Goal: Information Seeking & Learning: Find specific fact

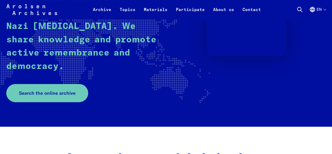
scroll to position [131, 0]
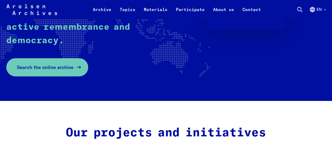
click at [65, 70] on span "Search the online archive" at bounding box center [45, 67] width 57 height 7
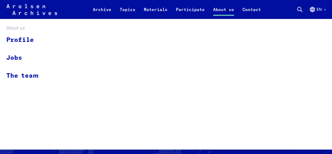
scroll to position [0, 0]
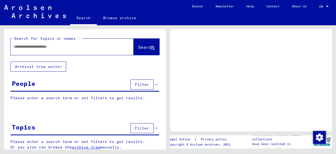
click at [54, 46] on input "text" at bounding box center [67, 47] width 107 height 6
type input "**********"
click at [138, 49] on span "Search" at bounding box center [146, 46] width 16 height 5
click at [138, 44] on span "Search" at bounding box center [146, 46] width 16 height 5
